Goal: Task Accomplishment & Management: Use online tool/utility

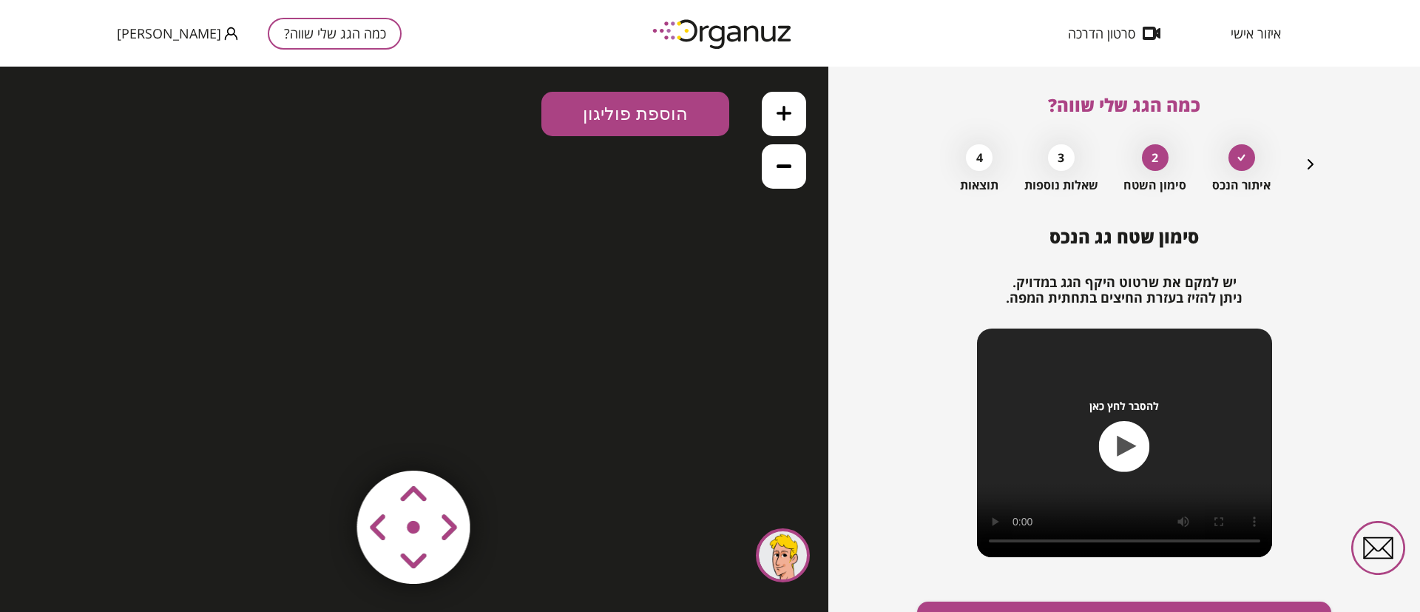
click at [1308, 162] on icon "button" at bounding box center [1311, 164] width 18 height 18
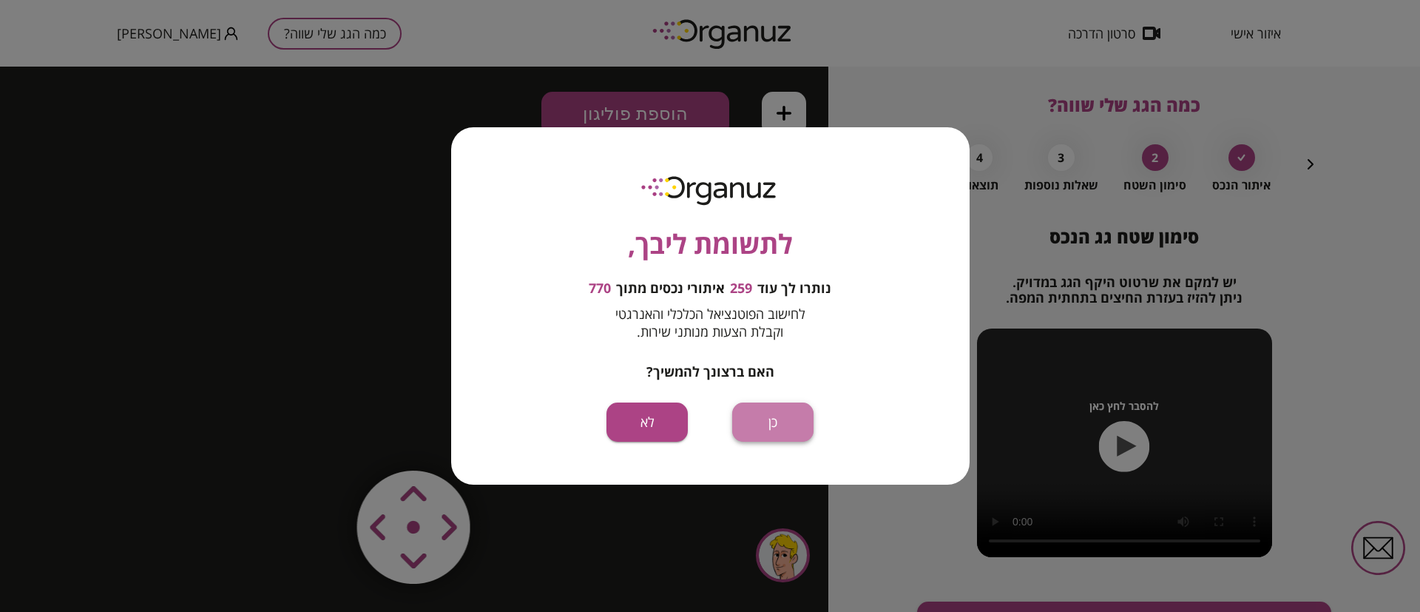
click at [781, 421] on button "כן" at bounding box center [772, 421] width 81 height 39
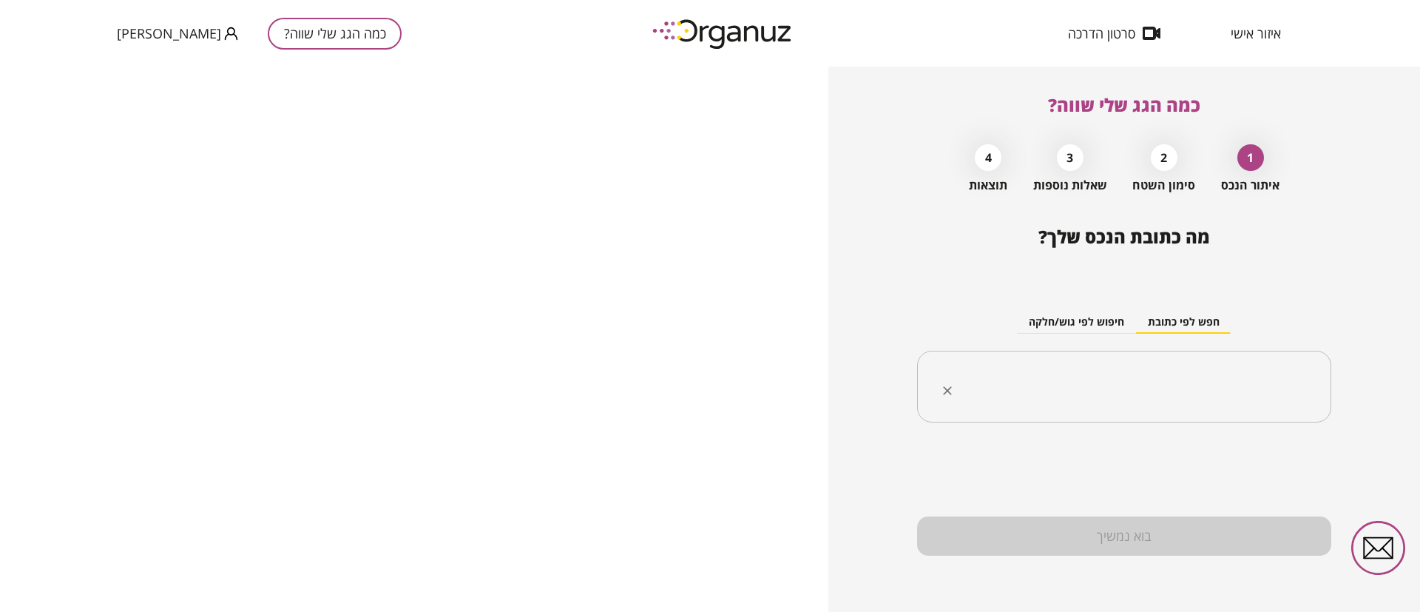
click at [1122, 388] on input "text" at bounding box center [1130, 386] width 368 height 37
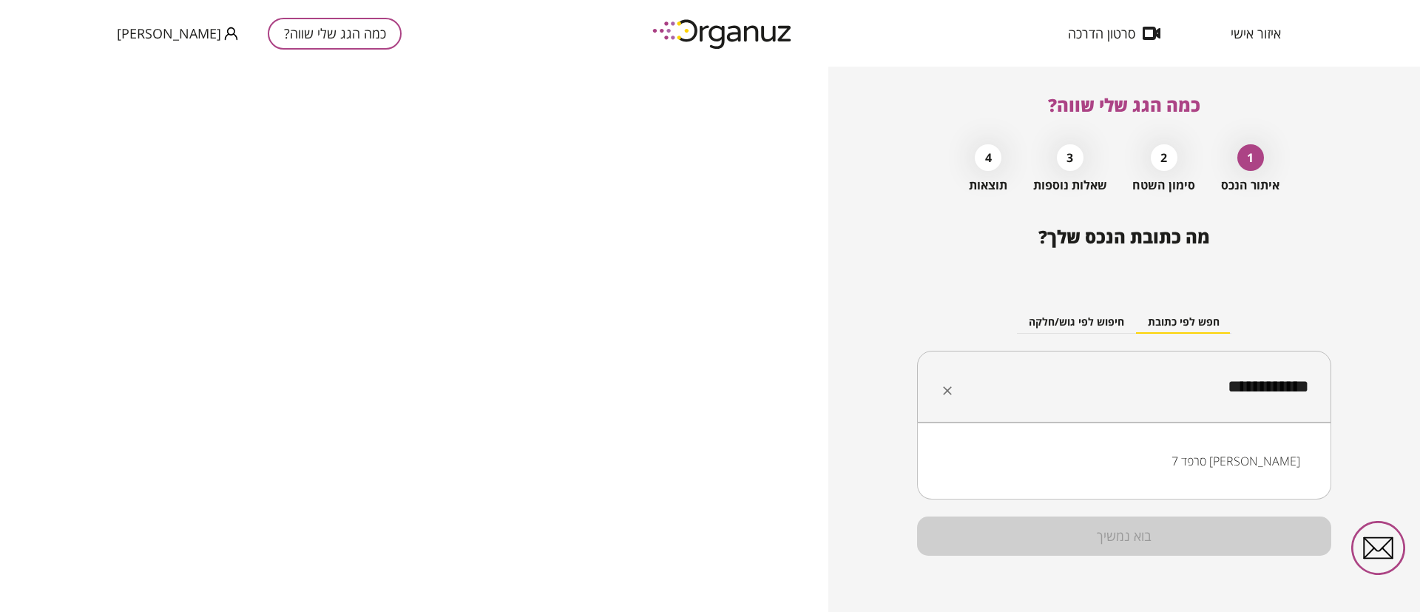
click at [1279, 457] on li "סרפד 7 עומר" at bounding box center [1125, 461] width 376 height 27
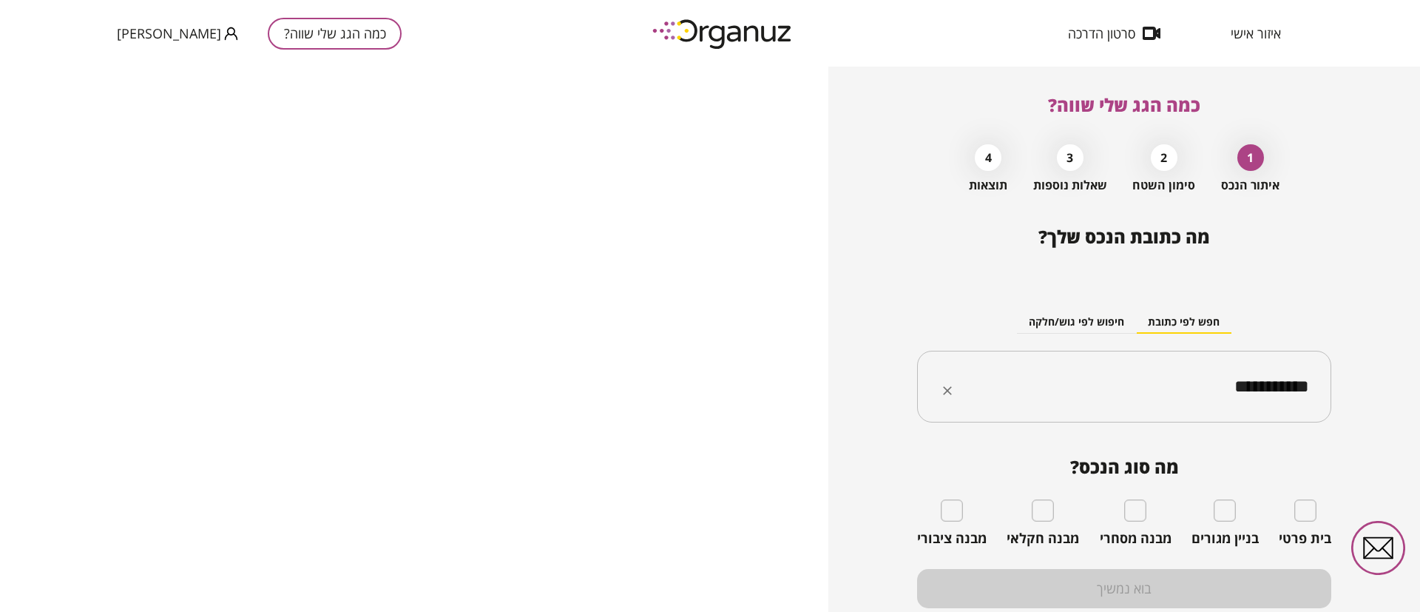
type input "**********"
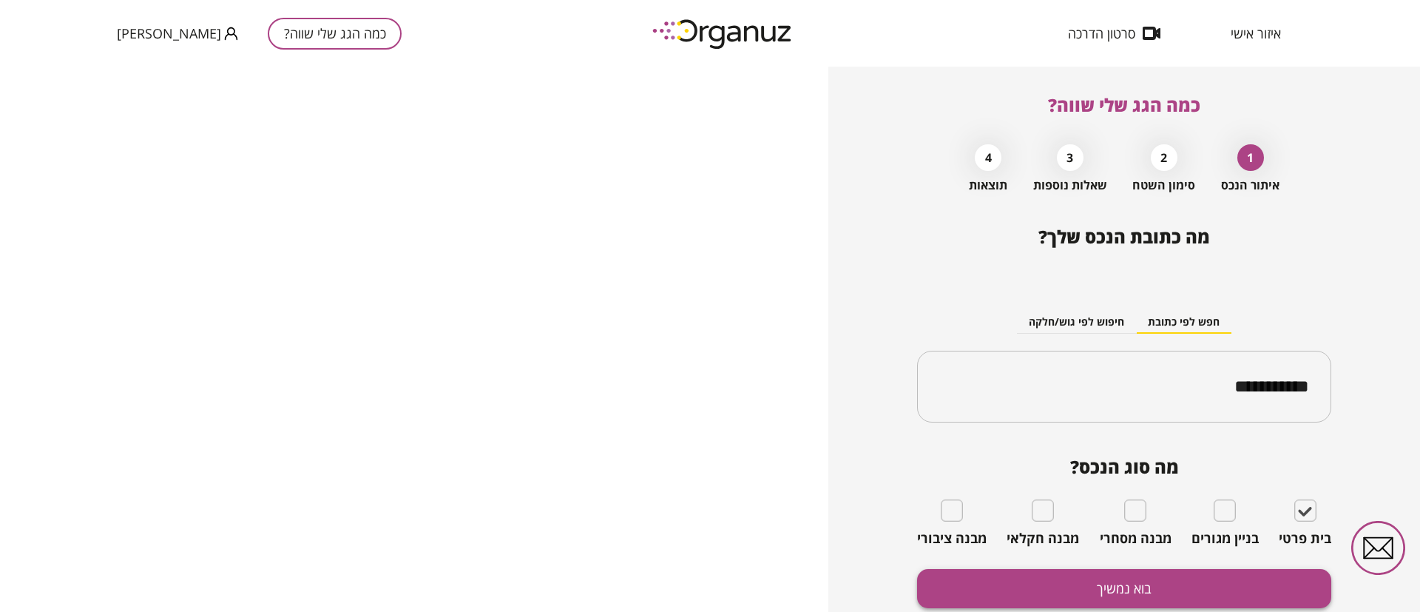
click at [1141, 584] on button "בוא נמשיך" at bounding box center [1124, 588] width 414 height 39
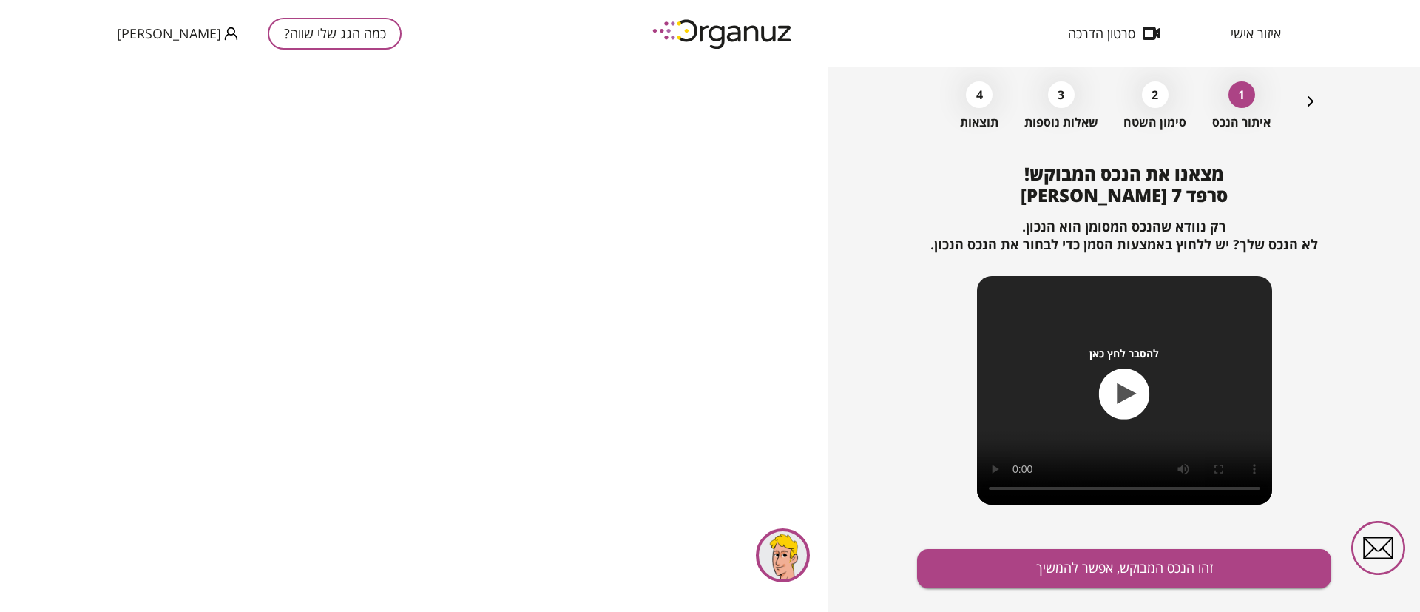
scroll to position [95, 0]
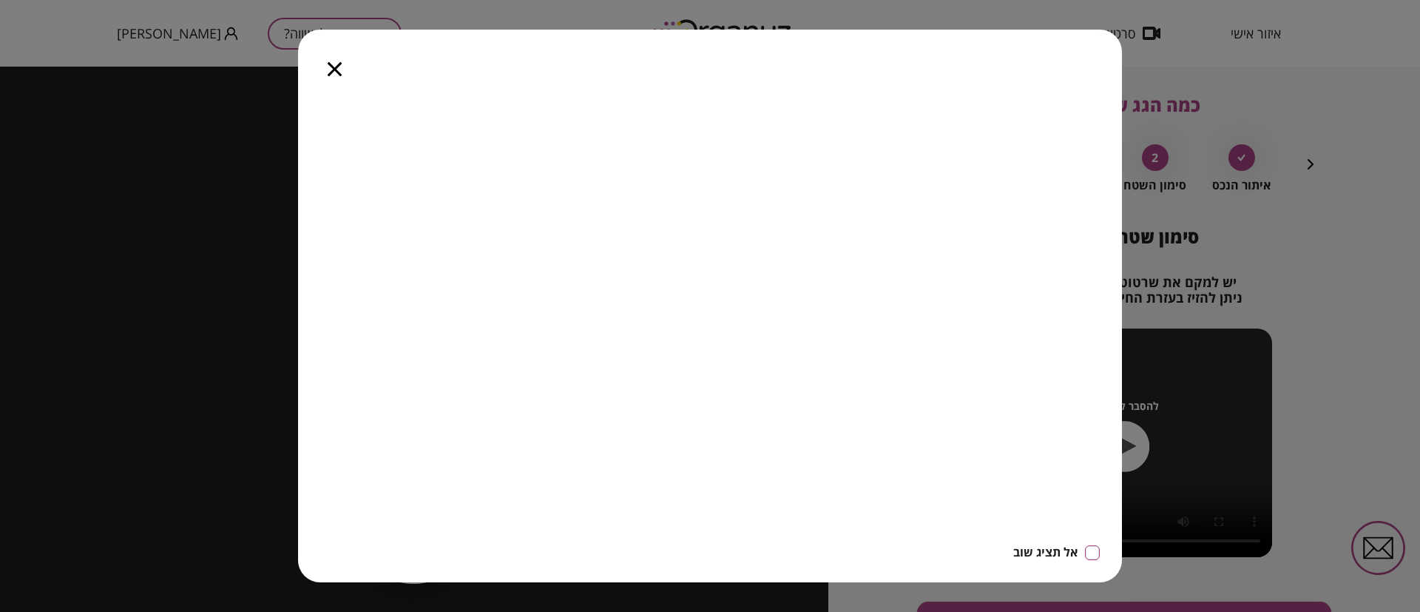
click at [340, 67] on icon "button" at bounding box center [335, 69] width 14 height 14
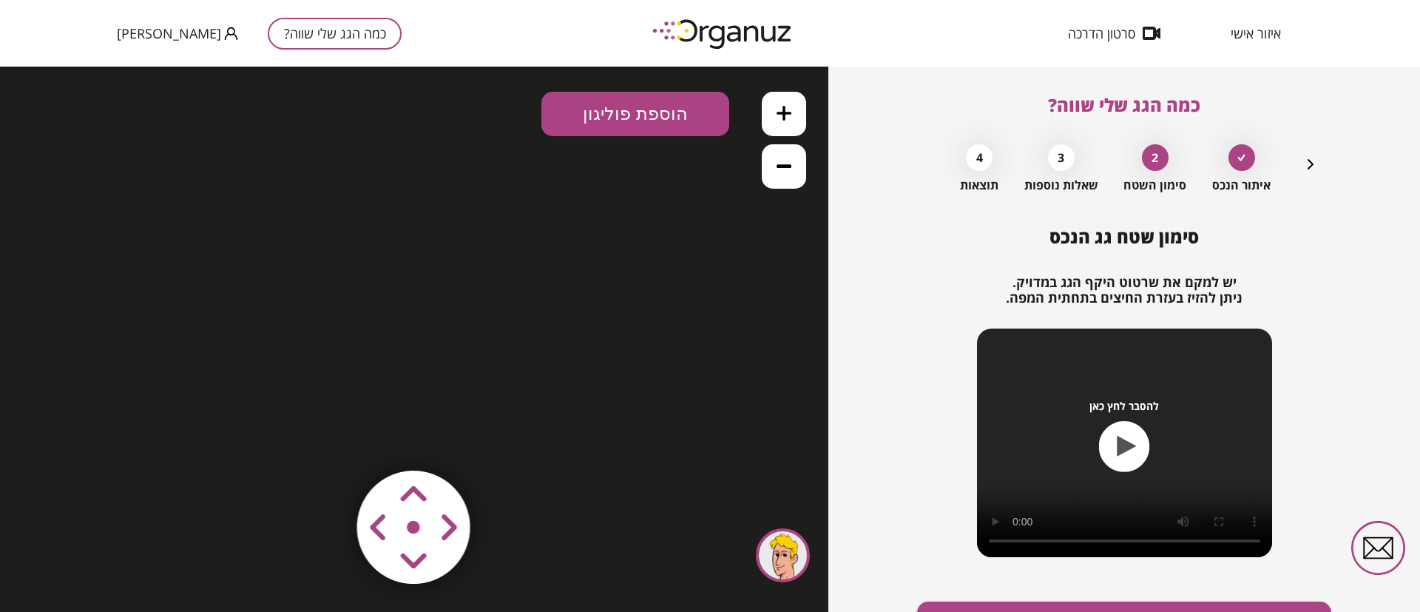
click at [1307, 159] on icon "button" at bounding box center [1311, 164] width 18 height 18
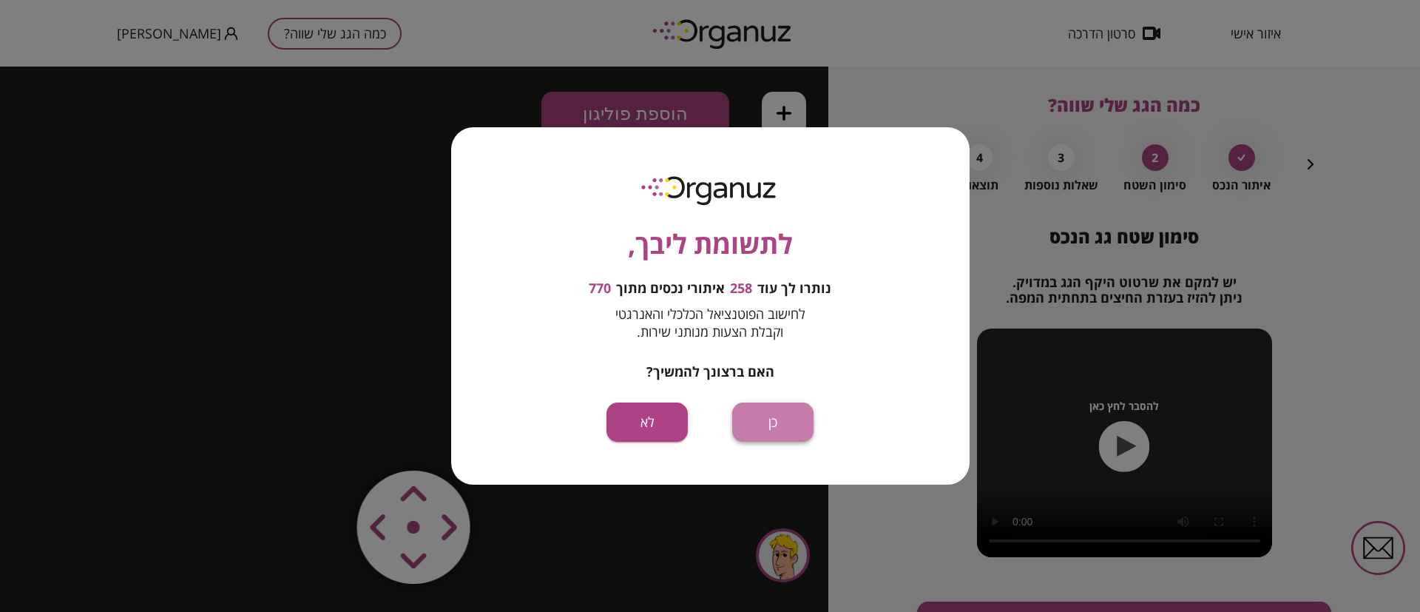
click at [766, 419] on button "כן" at bounding box center [772, 421] width 81 height 39
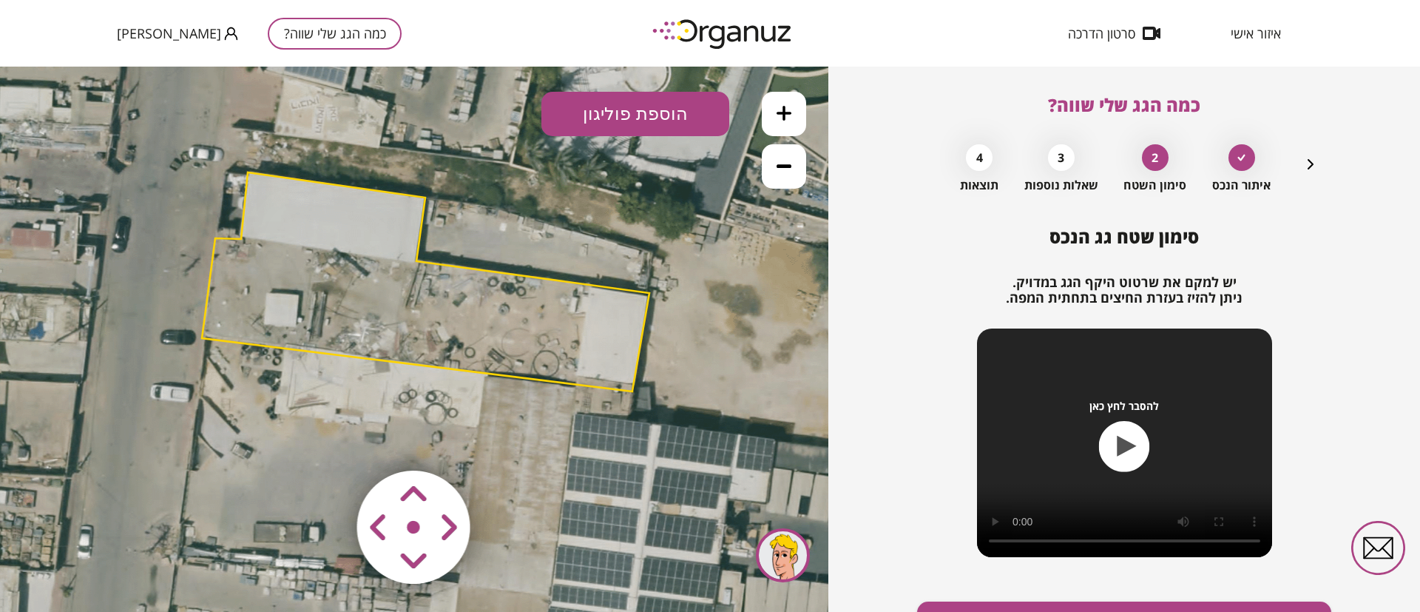
scroll to position [85, 0]
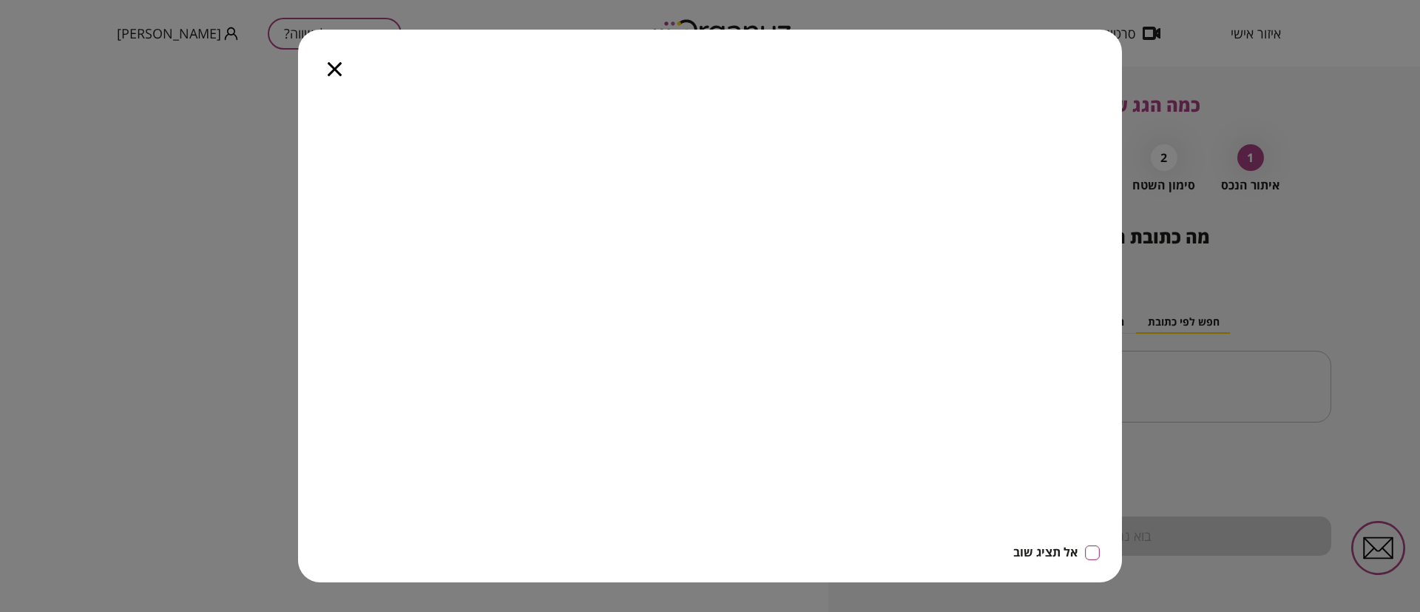
click at [325, 73] on div at bounding box center [334, 61] width 73 height 62
click at [336, 74] on icon "button" at bounding box center [335, 69] width 14 height 14
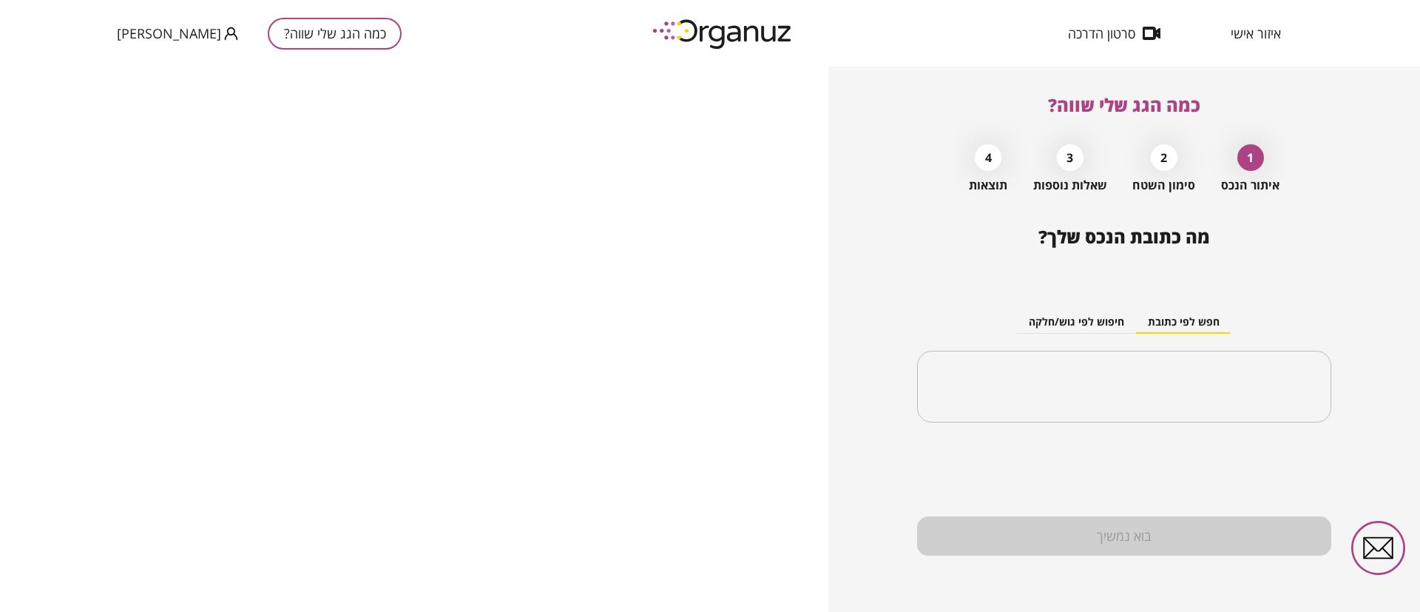
click at [1156, 348] on div "חפש לפי כתובת חיפוש לפי גוש/חלקה ​" at bounding box center [1124, 354] width 414 height 161
click at [1167, 379] on input "text" at bounding box center [1130, 386] width 368 height 37
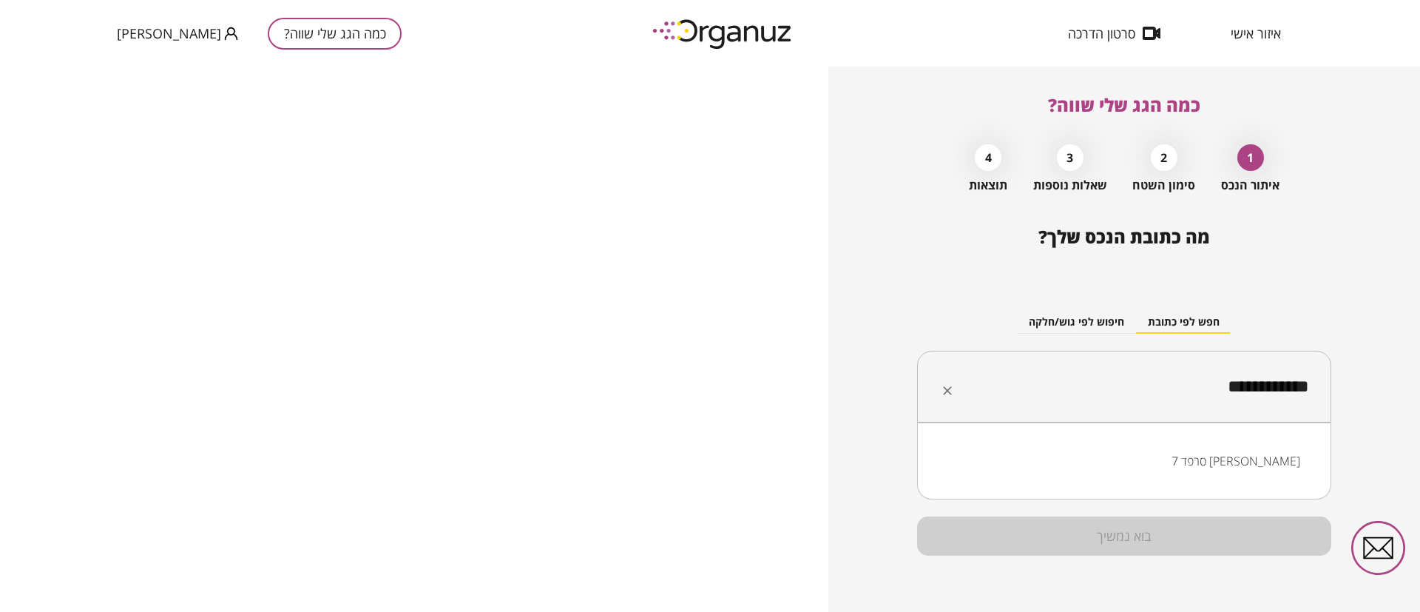
click at [1279, 454] on li "סרפד 7 עומר" at bounding box center [1125, 461] width 376 height 27
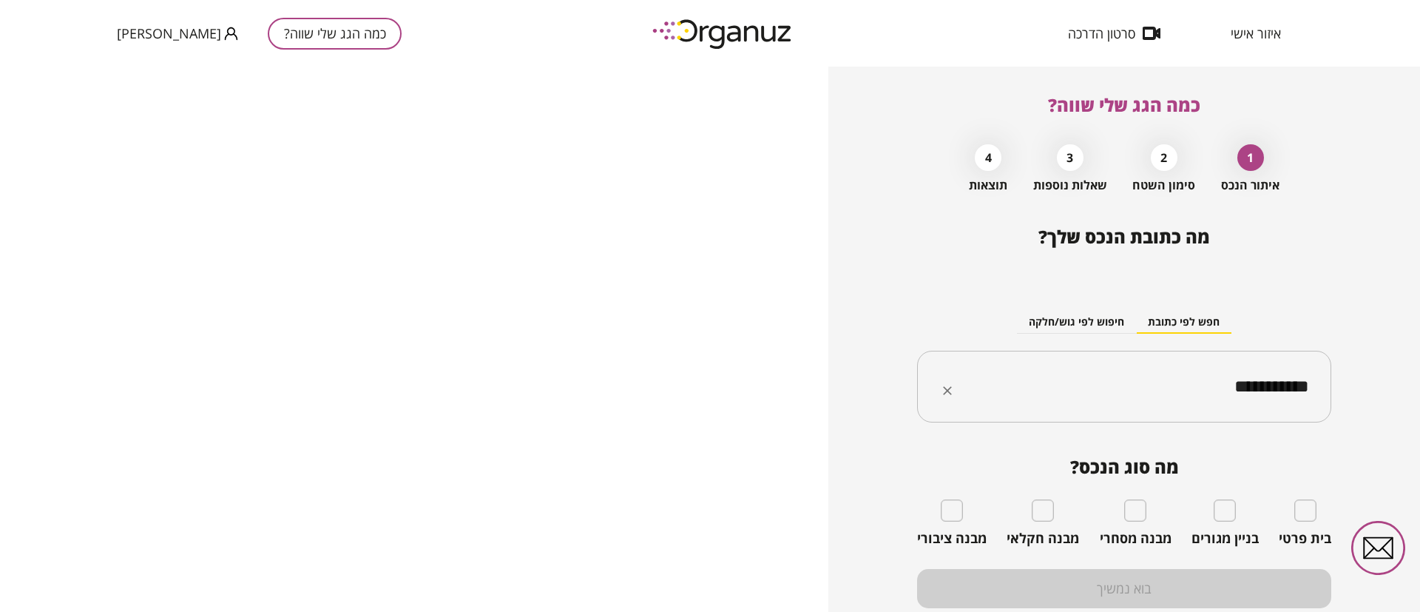
type input "**********"
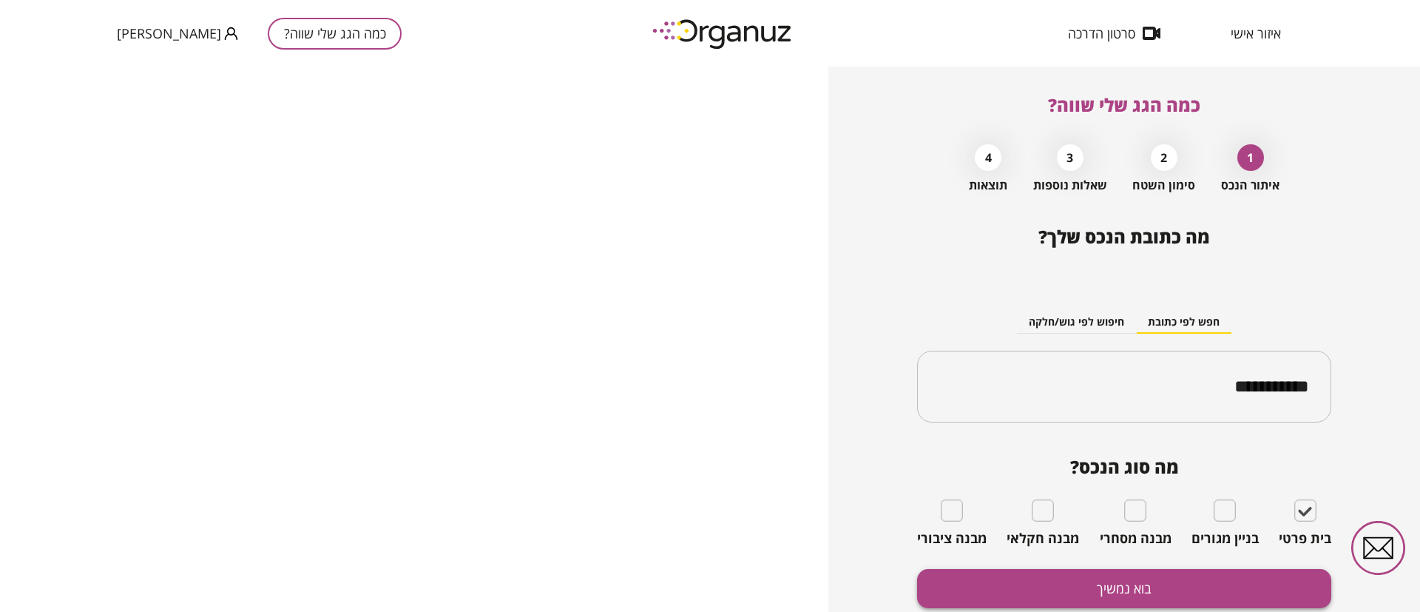
click at [1256, 596] on button "בוא נמשיך" at bounding box center [1124, 588] width 414 height 39
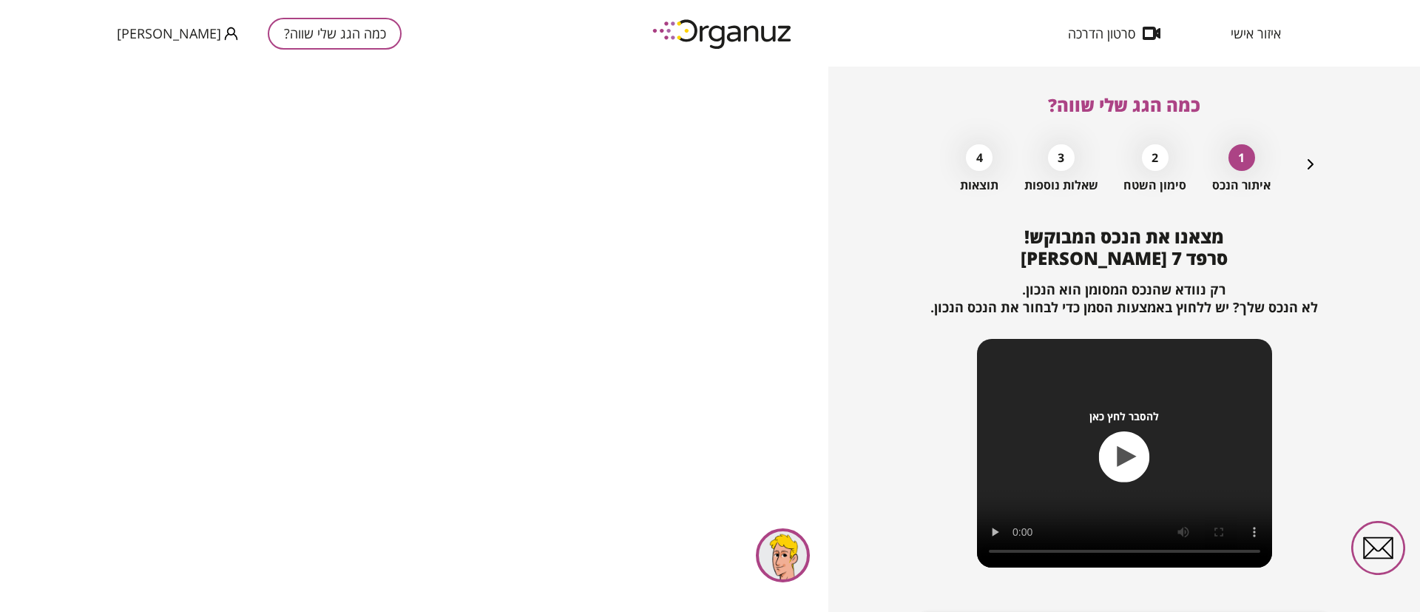
scroll to position [95, 0]
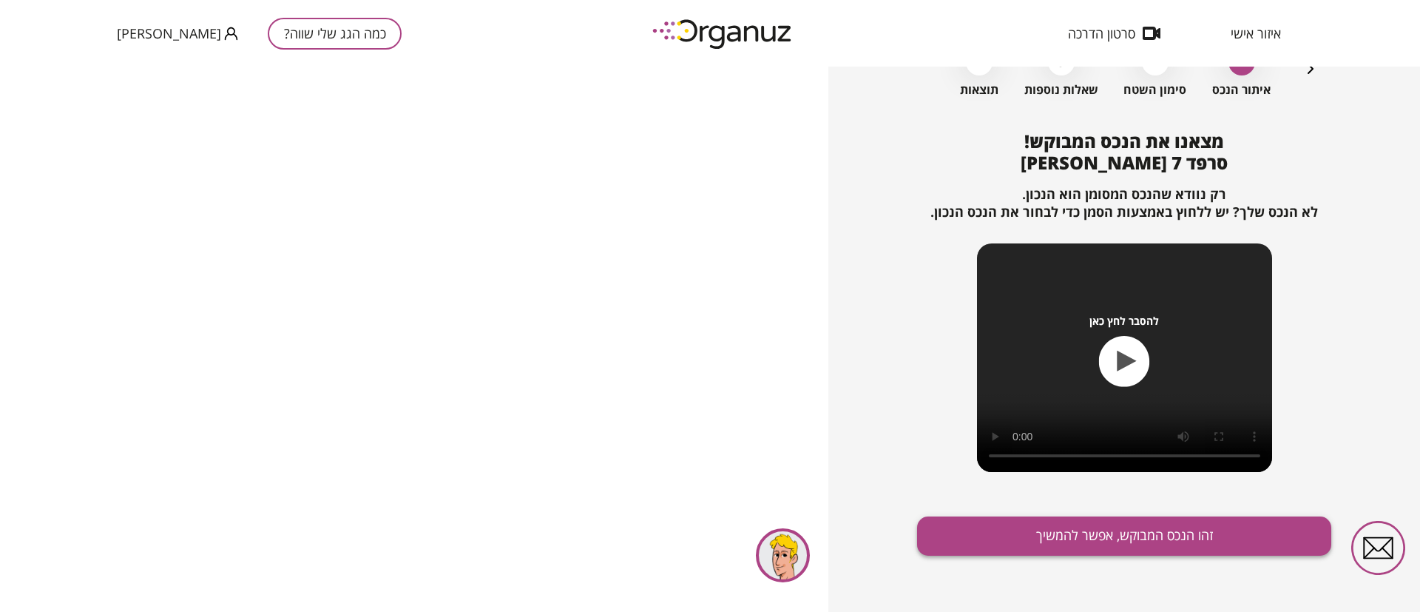
click at [1184, 539] on button "זהו הנכס המבוקש, אפשר להמשיך" at bounding box center [1124, 535] width 414 height 39
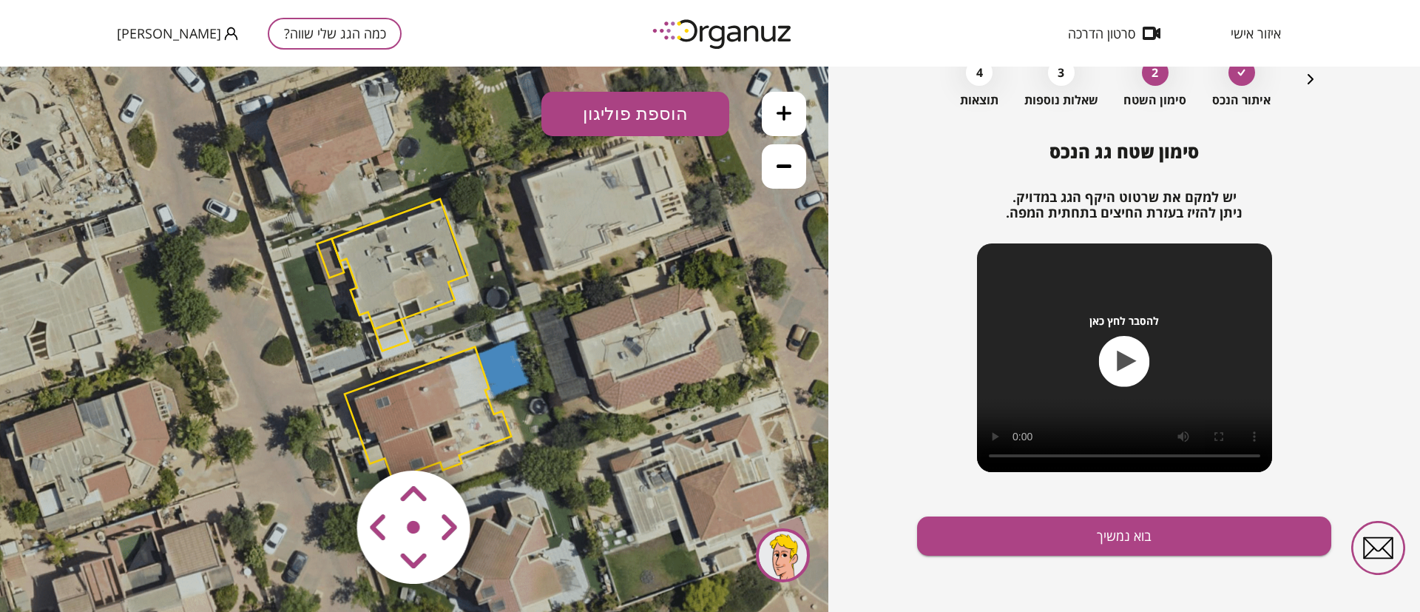
click at [416, 395] on polygon at bounding box center [428, 413] width 166 height 132
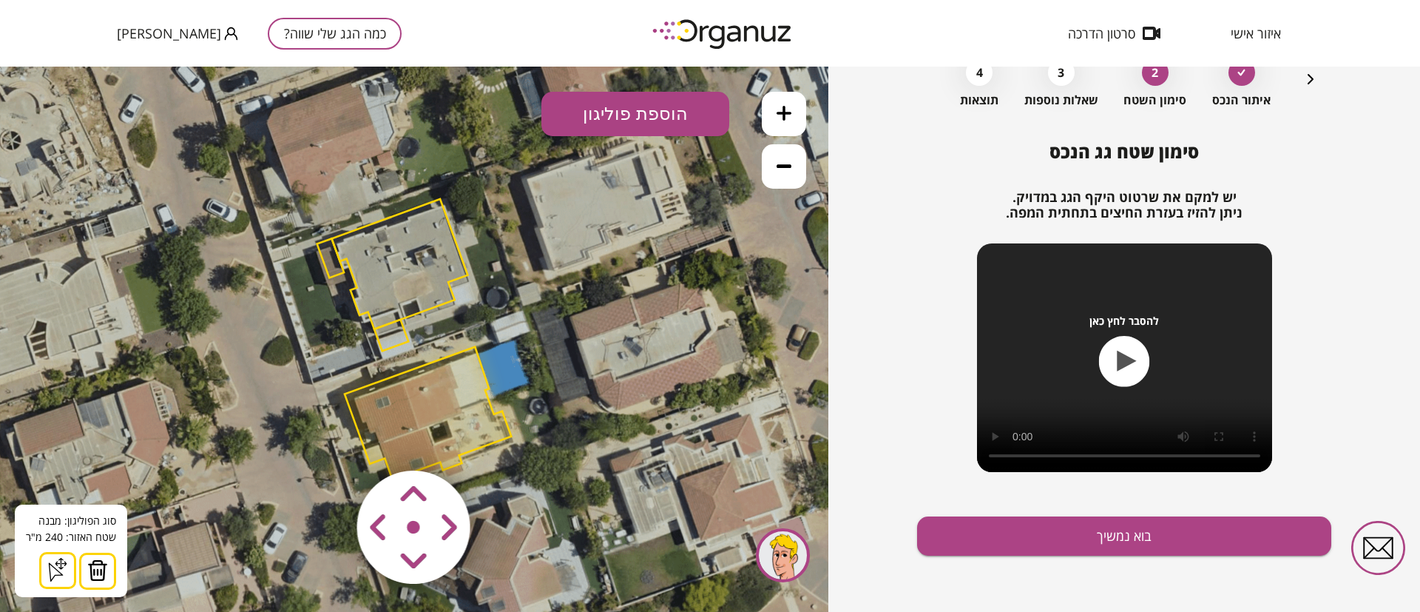
click at [94, 563] on img at bounding box center [97, 570] width 21 height 22
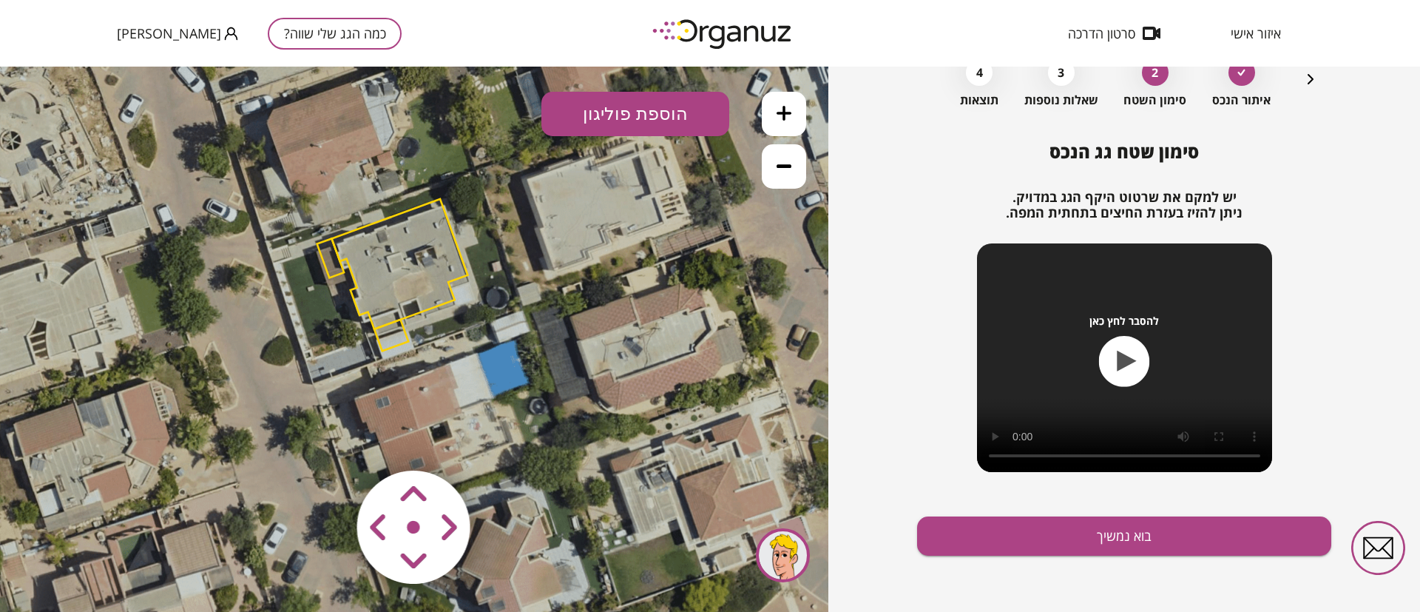
click at [385, 266] on polygon at bounding box center [399, 264] width 136 height 130
click at [380, 266] on polygon at bounding box center [399, 263] width 136 height 130
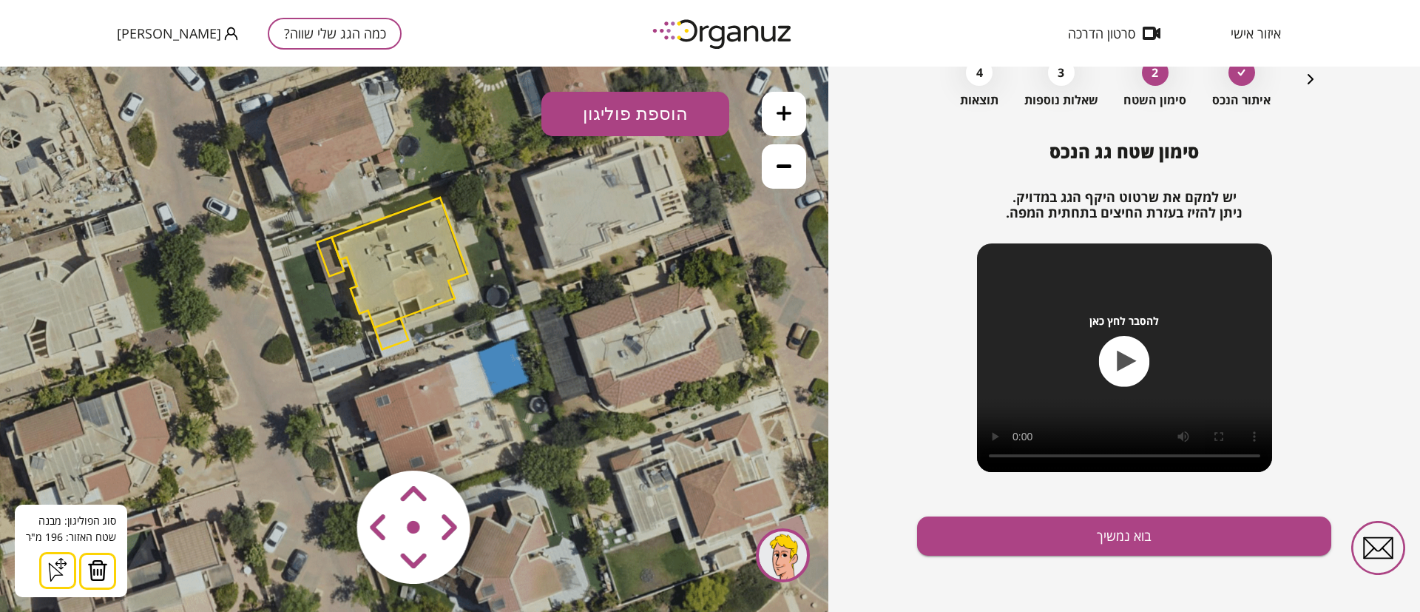
click at [87, 564] on img at bounding box center [97, 570] width 21 height 22
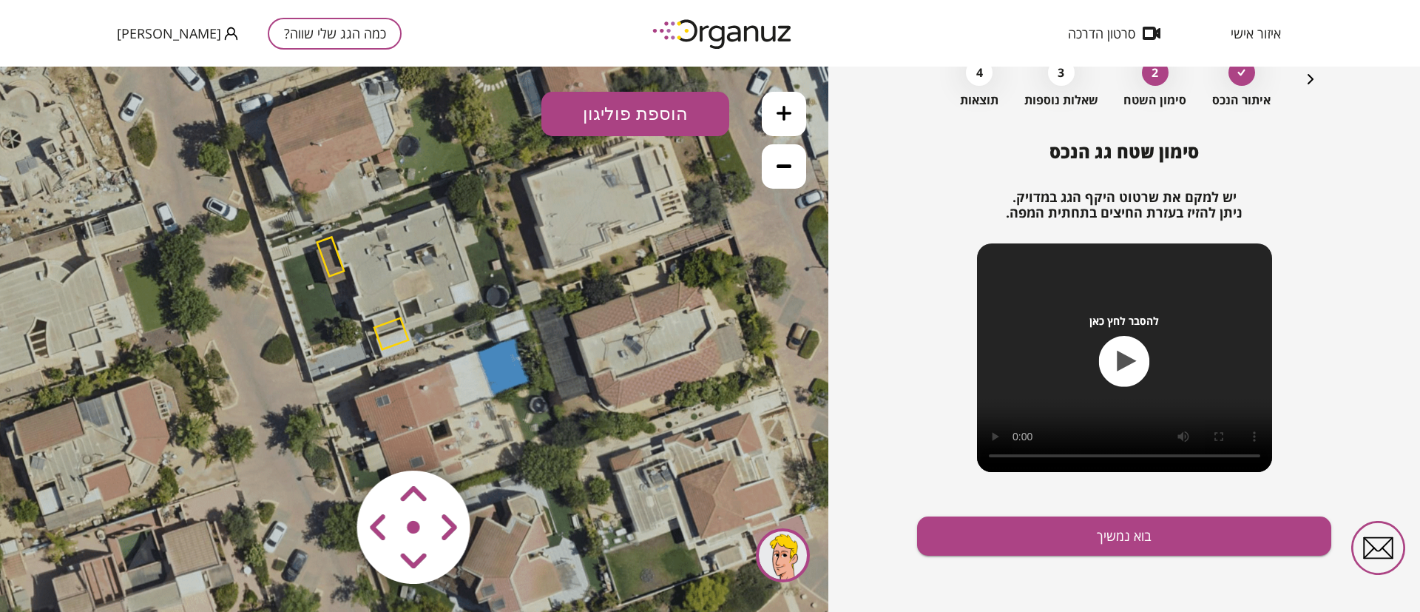
click at [331, 259] on polygon at bounding box center [330, 256] width 27 height 39
click at [334, 254] on polygon at bounding box center [330, 257] width 27 height 39
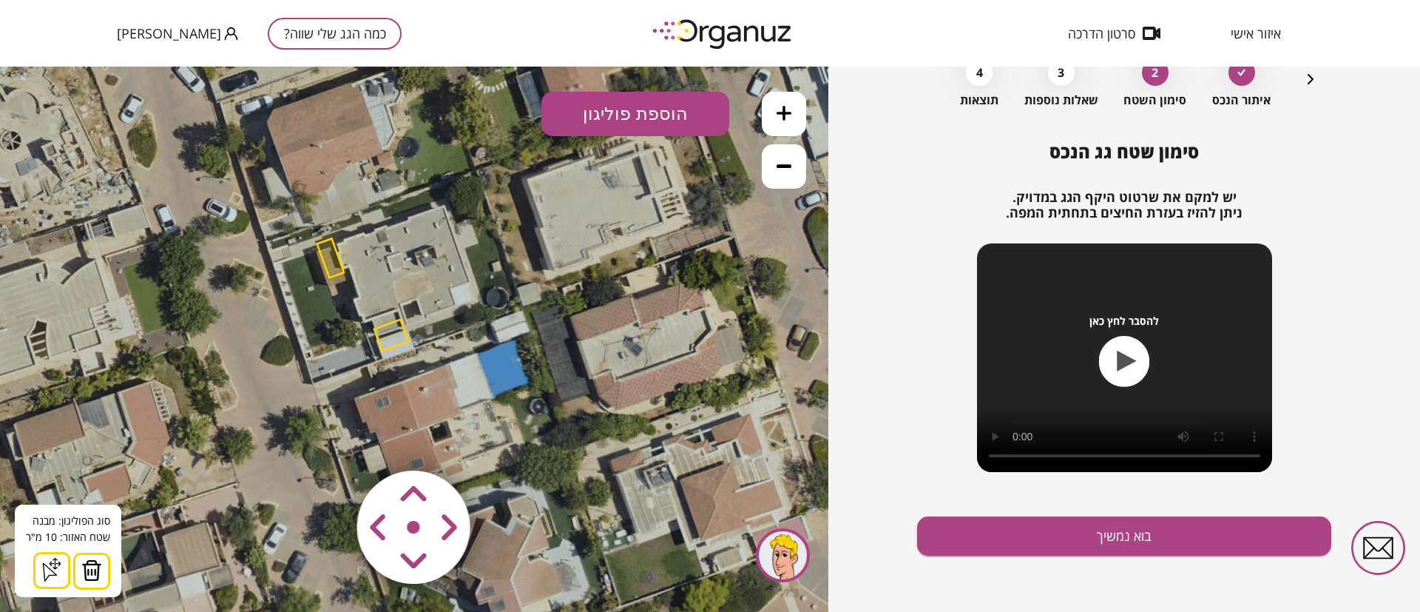
click at [87, 573] on img at bounding box center [91, 570] width 21 height 22
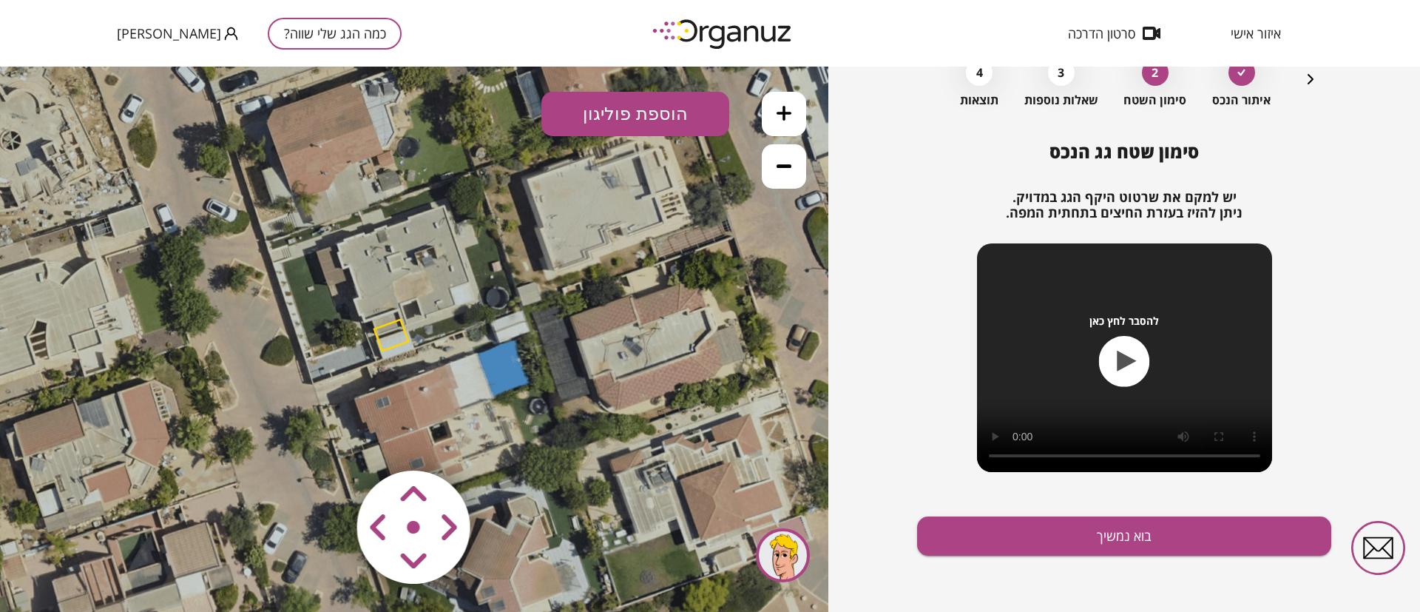
click at [391, 329] on polygon at bounding box center [391, 335] width 34 height 31
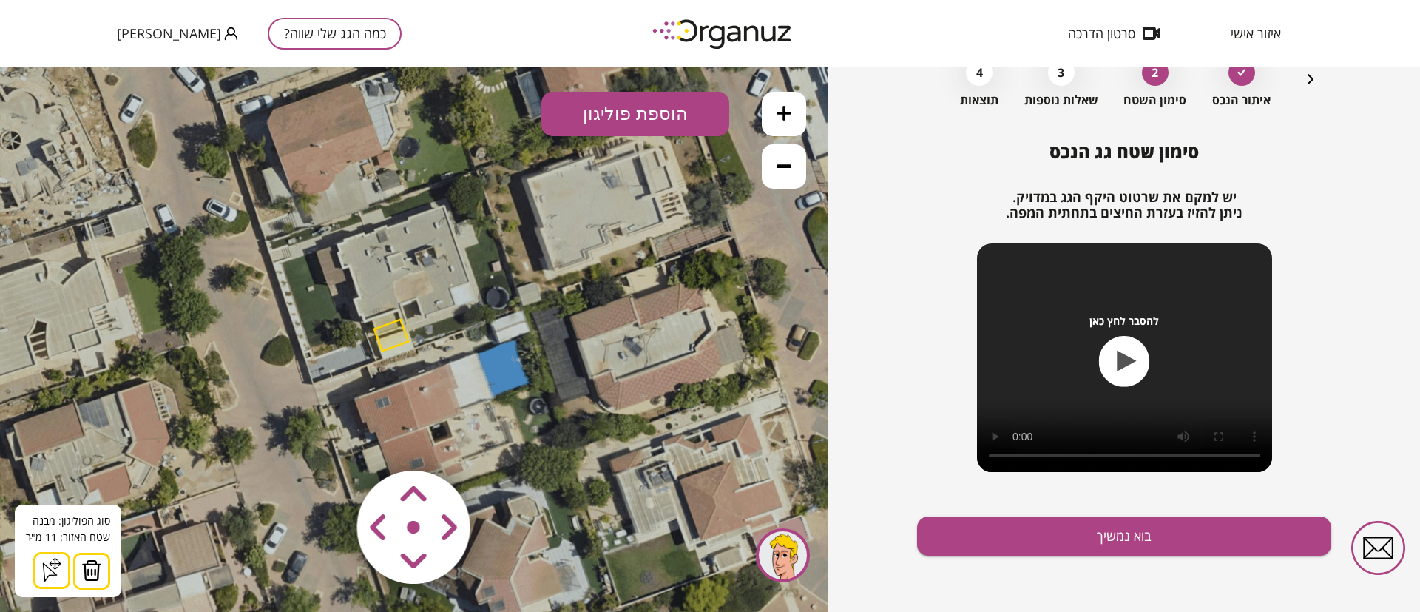
click at [104, 567] on button at bounding box center [91, 571] width 37 height 37
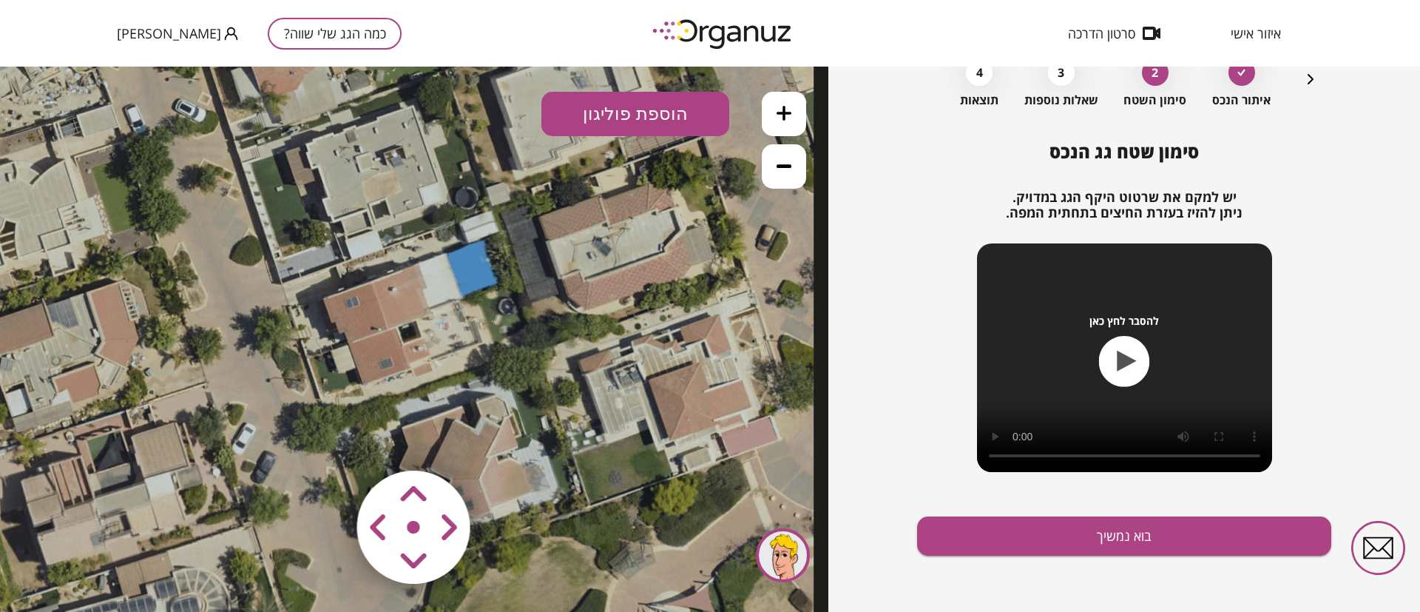
drag, startPoint x: 267, startPoint y: 412, endPoint x: 236, endPoint y: 312, distance: 104.6
click at [236, 312] on icon at bounding box center [381, 238] width 866 height 866
click at [615, 110] on button "הוספת פוליגון" at bounding box center [636, 114] width 188 height 44
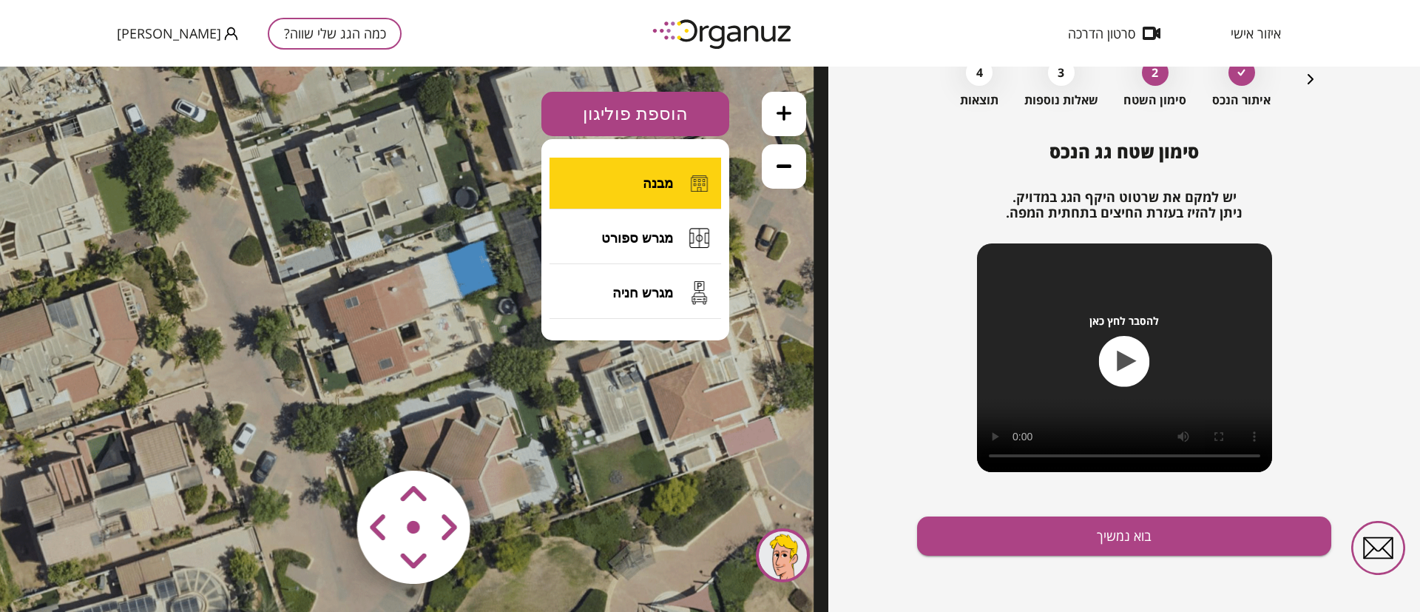
click at [636, 186] on button "מבנה" at bounding box center [636, 184] width 172 height 52
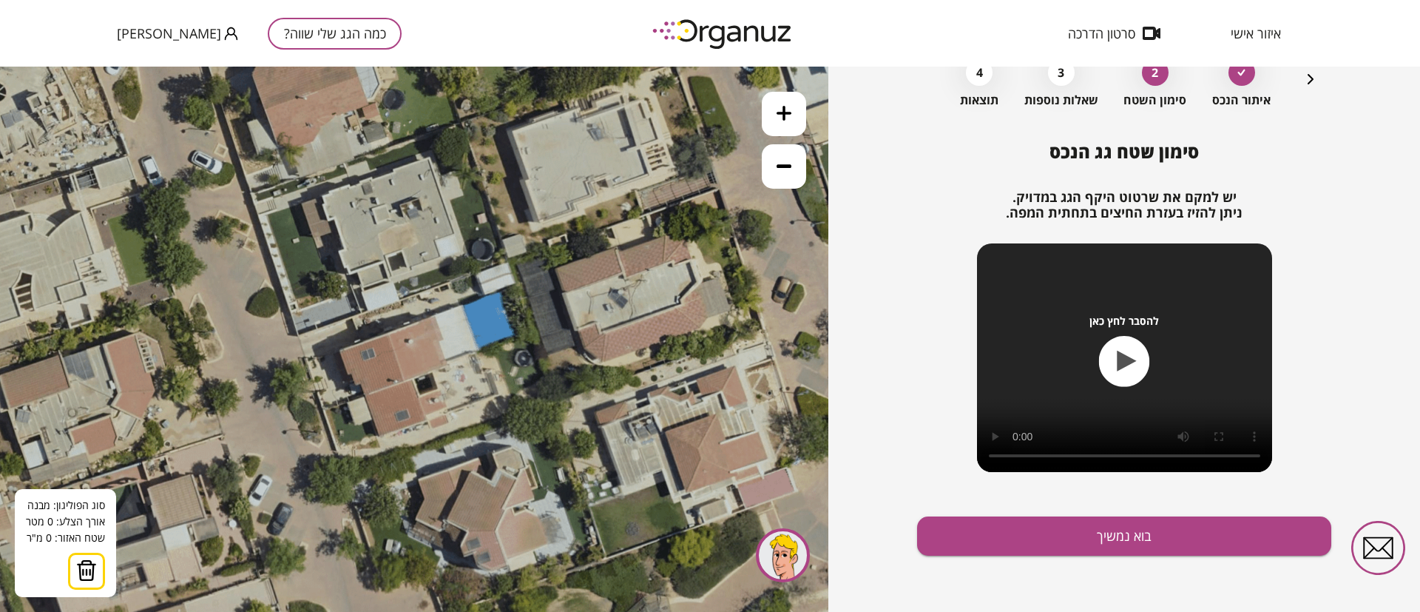
drag, startPoint x: 416, startPoint y: 254, endPoint x: 432, endPoint y: 306, distance: 54.3
click at [432, 306] on icon at bounding box center [397, 289] width 866 height 866
click at [431, 303] on icon at bounding box center [397, 289] width 866 height 866
click at [454, 376] on icon at bounding box center [397, 289] width 866 height 866
click at [439, 380] on polygon at bounding box center [442, 341] width 23 height 77
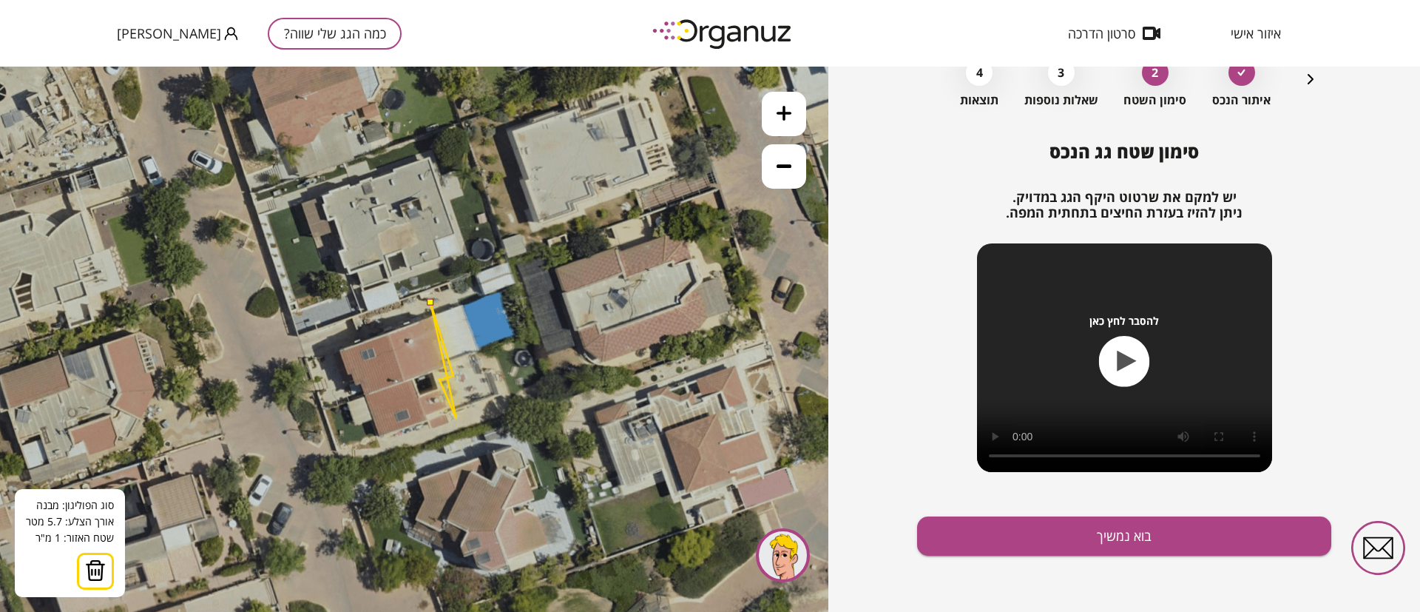
click at [456, 419] on icon at bounding box center [397, 289] width 866 height 866
click at [374, 448] on polygon at bounding box center [415, 376] width 83 height 146
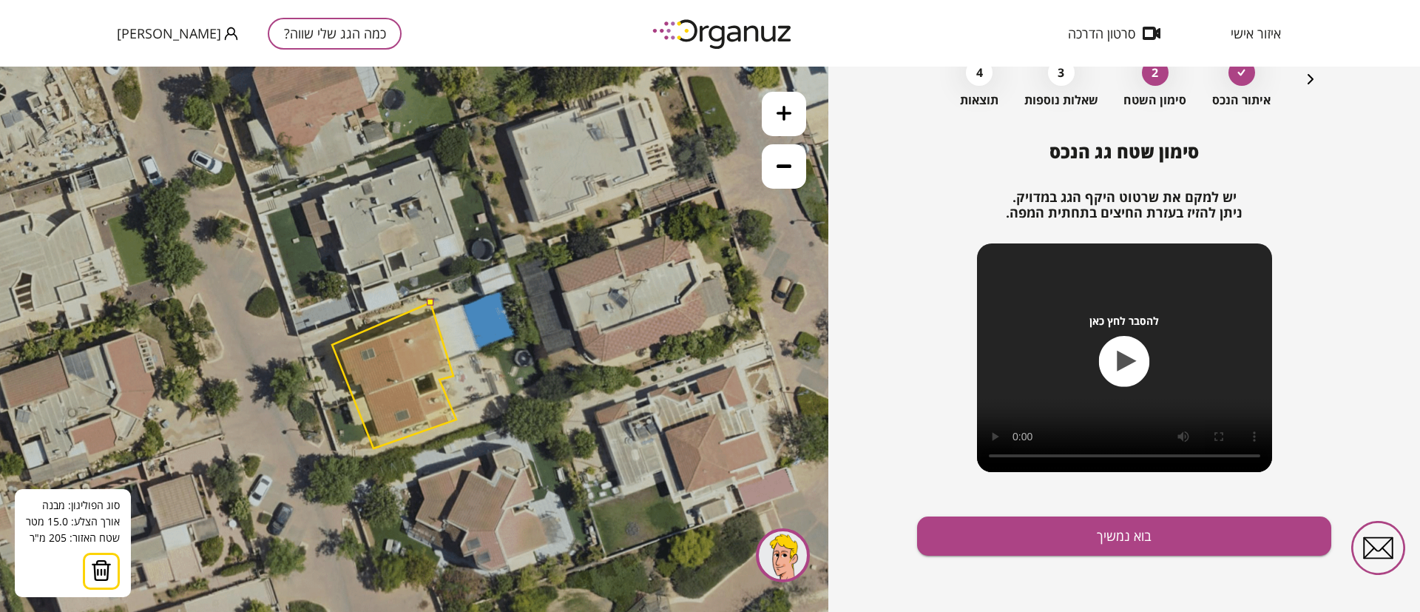
click at [332, 345] on polygon at bounding box center [394, 376] width 124 height 146
click at [431, 304] on button at bounding box center [430, 302] width 7 height 7
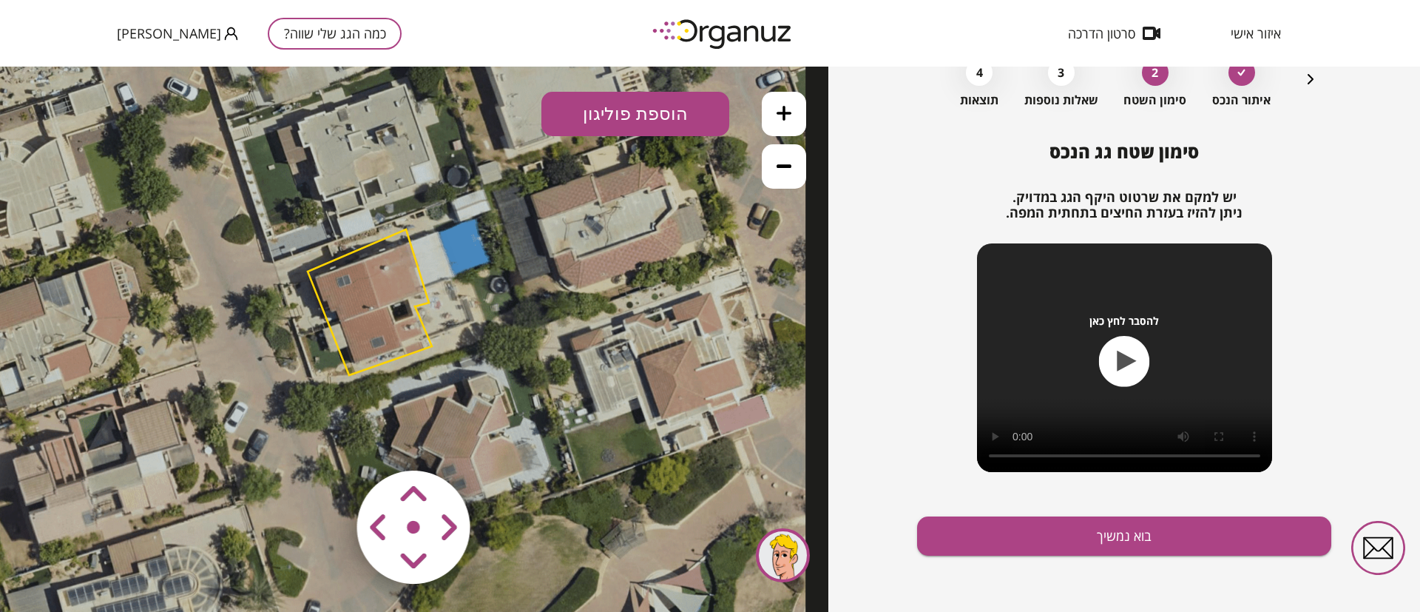
drag, startPoint x: 531, startPoint y: 377, endPoint x: 507, endPoint y: 303, distance: 77.2
click at [507, 303] on icon at bounding box center [373, 216] width 866 height 866
click at [651, 124] on button "הוספת פוליגון" at bounding box center [636, 114] width 188 height 44
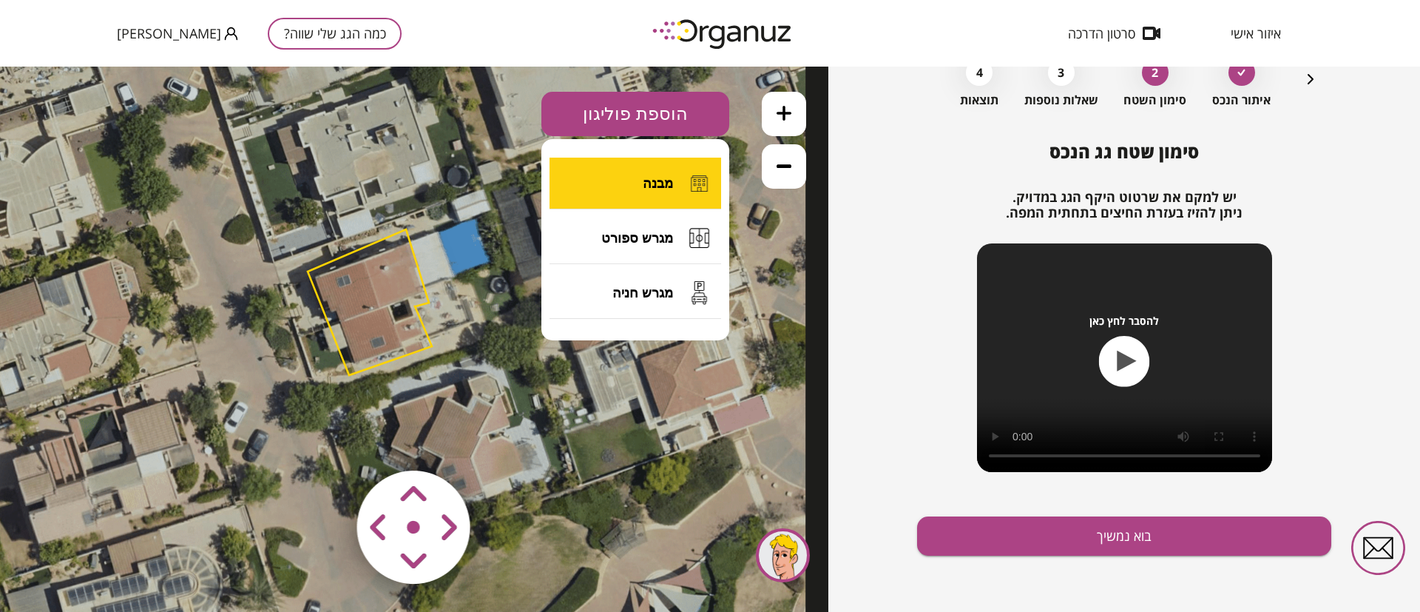
click at [655, 187] on span "מבנה" at bounding box center [658, 183] width 30 height 16
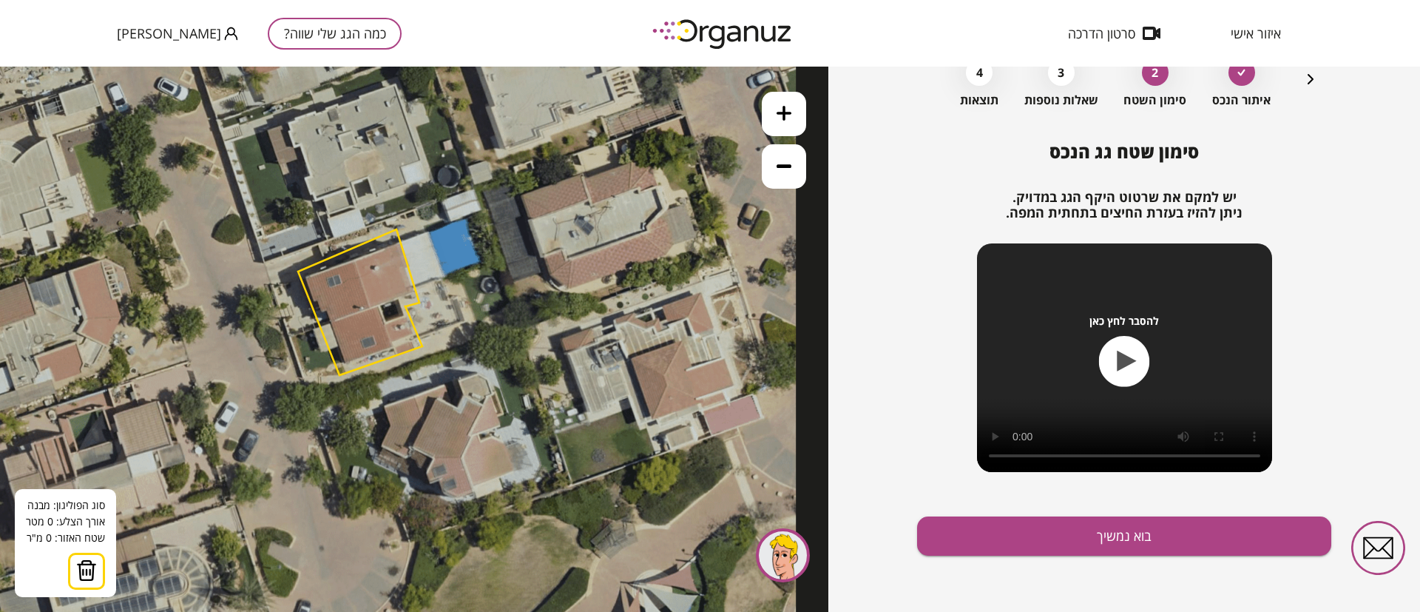
drag, startPoint x: 627, startPoint y: 373, endPoint x: 606, endPoint y: 383, distance: 23.8
click at [606, 383] on icon at bounding box center [363, 216] width 866 height 866
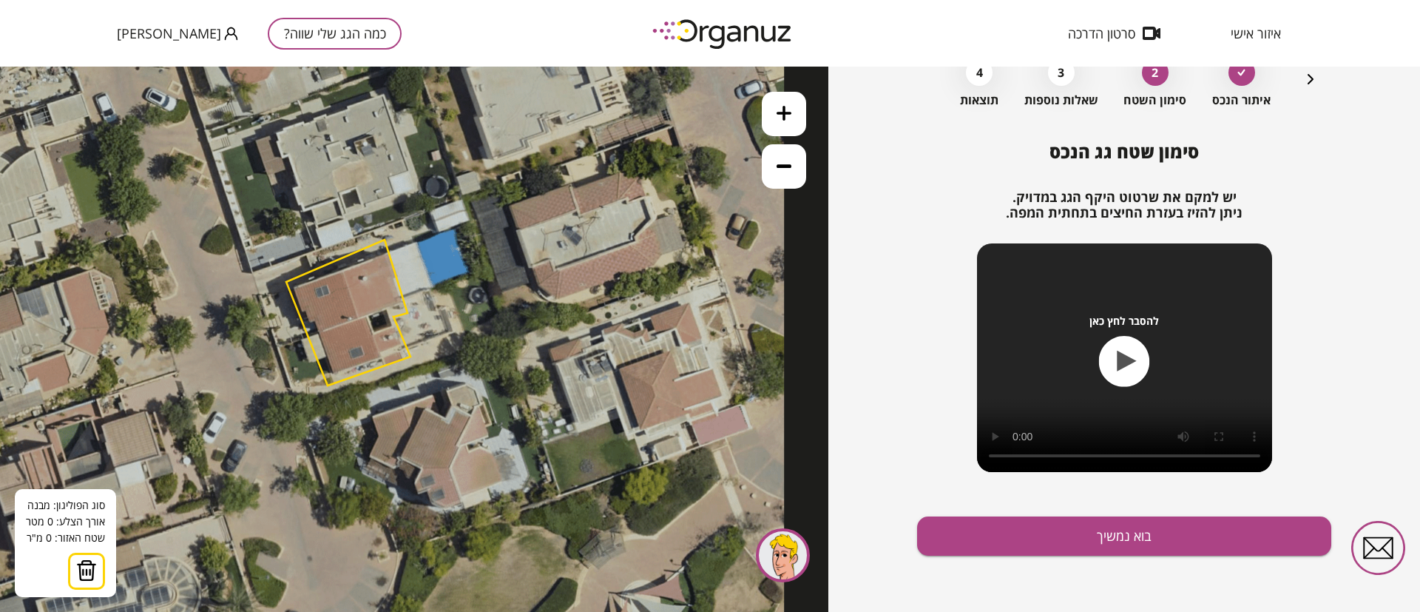
click at [781, 116] on icon at bounding box center [784, 113] width 15 height 15
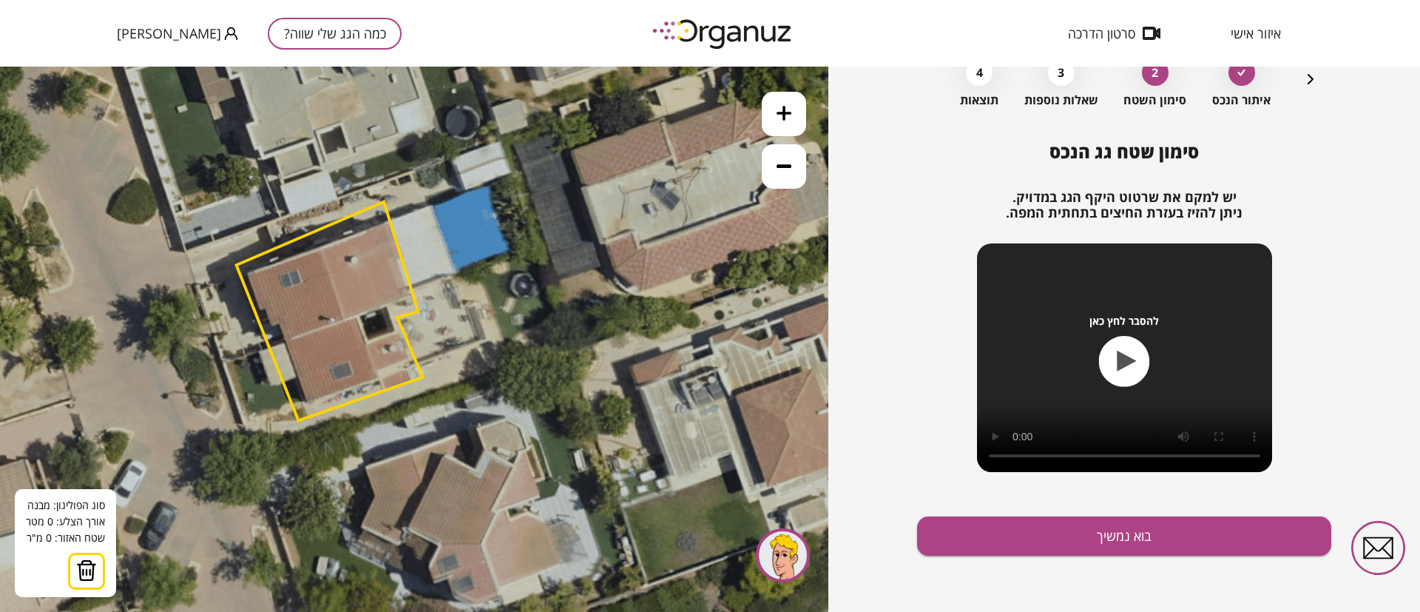
drag, startPoint x: 621, startPoint y: 348, endPoint x: 636, endPoint y: 360, distance: 18.4
click at [636, 360] on icon at bounding box center [334, 181] width 1298 height 1298
